Goal: Transaction & Acquisition: Purchase product/service

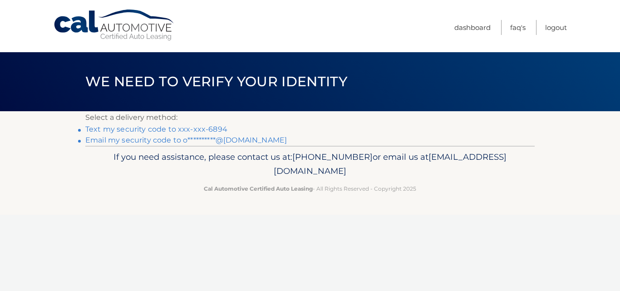
click at [101, 129] on link "Text my security code to xxx-xxx-6894" at bounding box center [156, 129] width 142 height 9
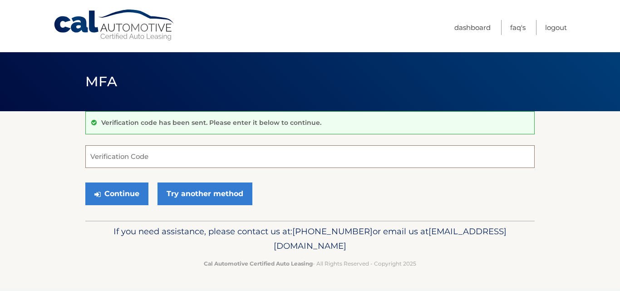
click at [122, 160] on input "Verification Code" at bounding box center [310, 156] width 450 height 23
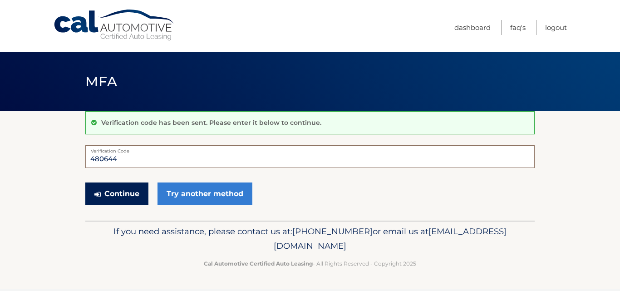
type input "480644"
click at [118, 191] on button "Continue" at bounding box center [116, 194] width 63 height 23
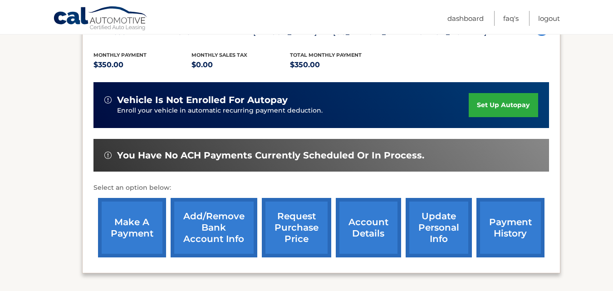
scroll to position [182, 0]
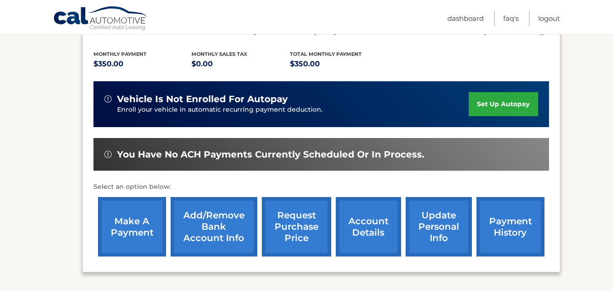
click at [123, 229] on link "make a payment" at bounding box center [132, 226] width 68 height 59
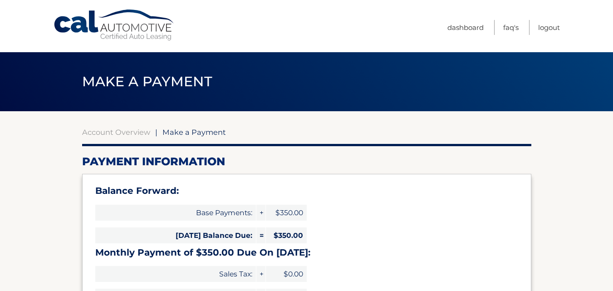
select select "OWY1NzZkYjMtOWRkYi00YmU1LTk0ZjYtNmEwZDRmNzhjNzkx"
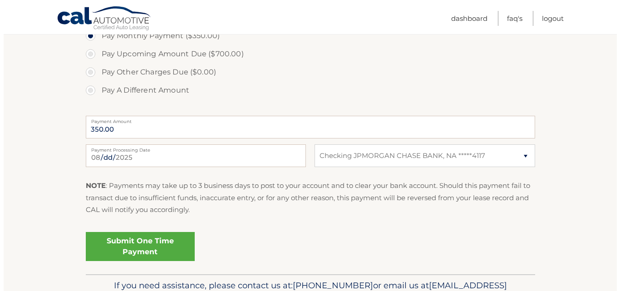
scroll to position [363, 0]
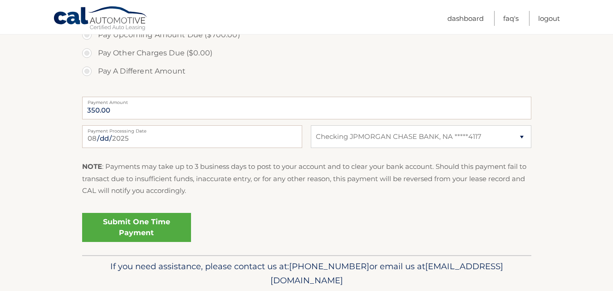
click at [133, 228] on link "Submit One Time Payment" at bounding box center [136, 227] width 109 height 29
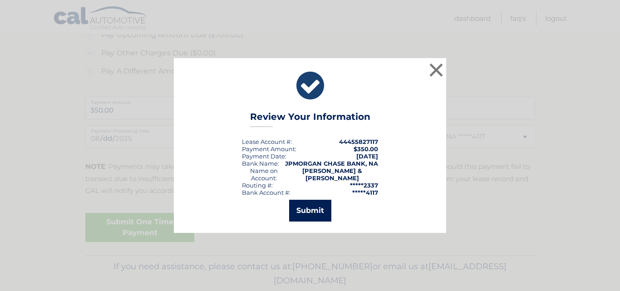
click at [310, 210] on button "Submit" at bounding box center [310, 211] width 42 height 22
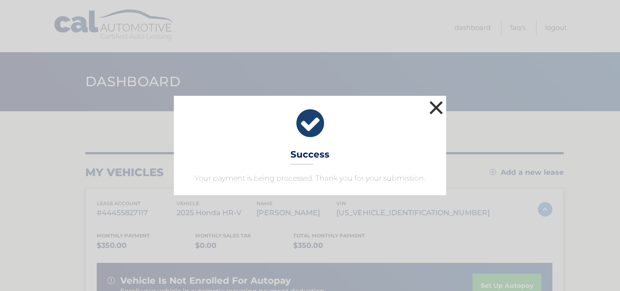
click at [436, 105] on button "×" at bounding box center [436, 108] width 18 height 18
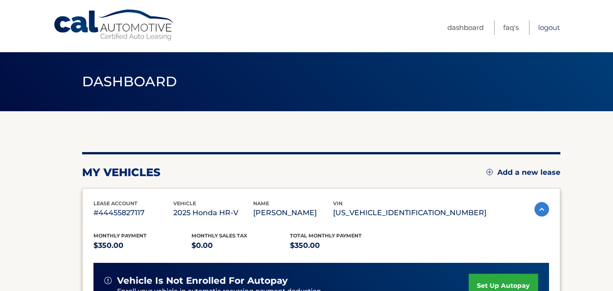
click at [552, 27] on link "Logout" at bounding box center [550, 27] width 22 height 15
